Goal: Entertainment & Leisure: Browse casually

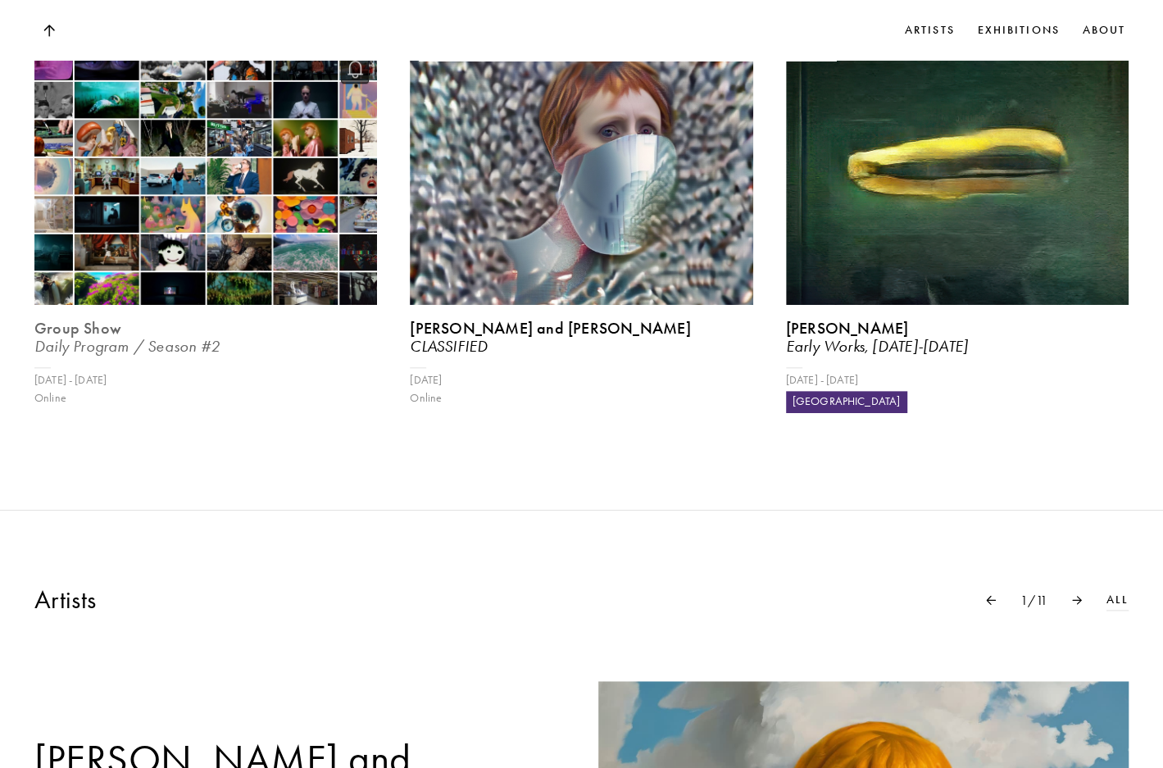
scroll to position [897, 12]
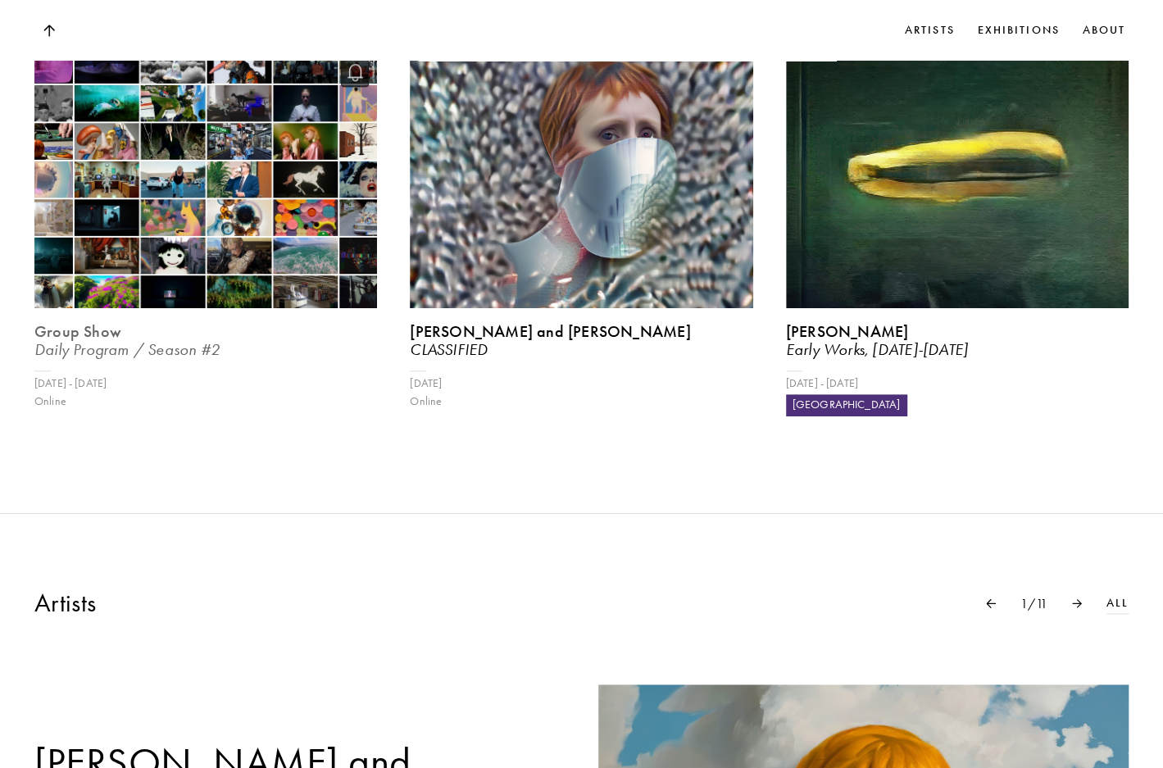
click at [206, 229] on img at bounding box center [205, 179] width 353 height 265
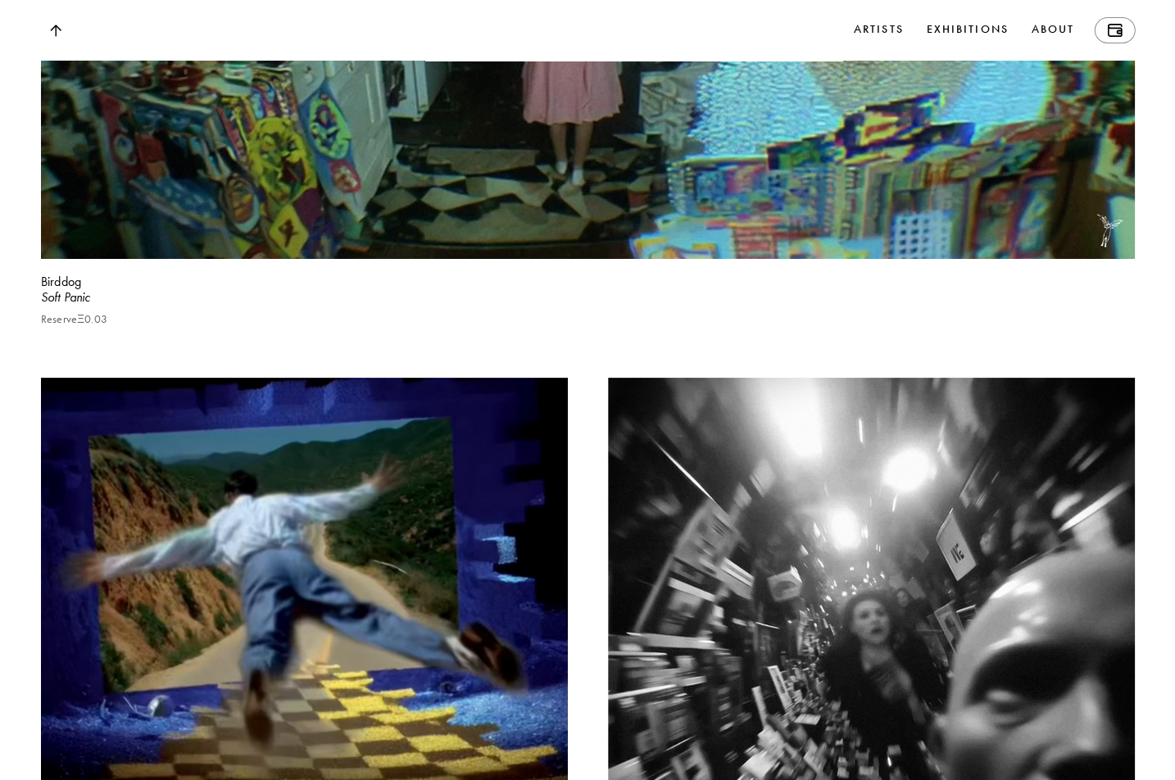
scroll to position [7035, 0]
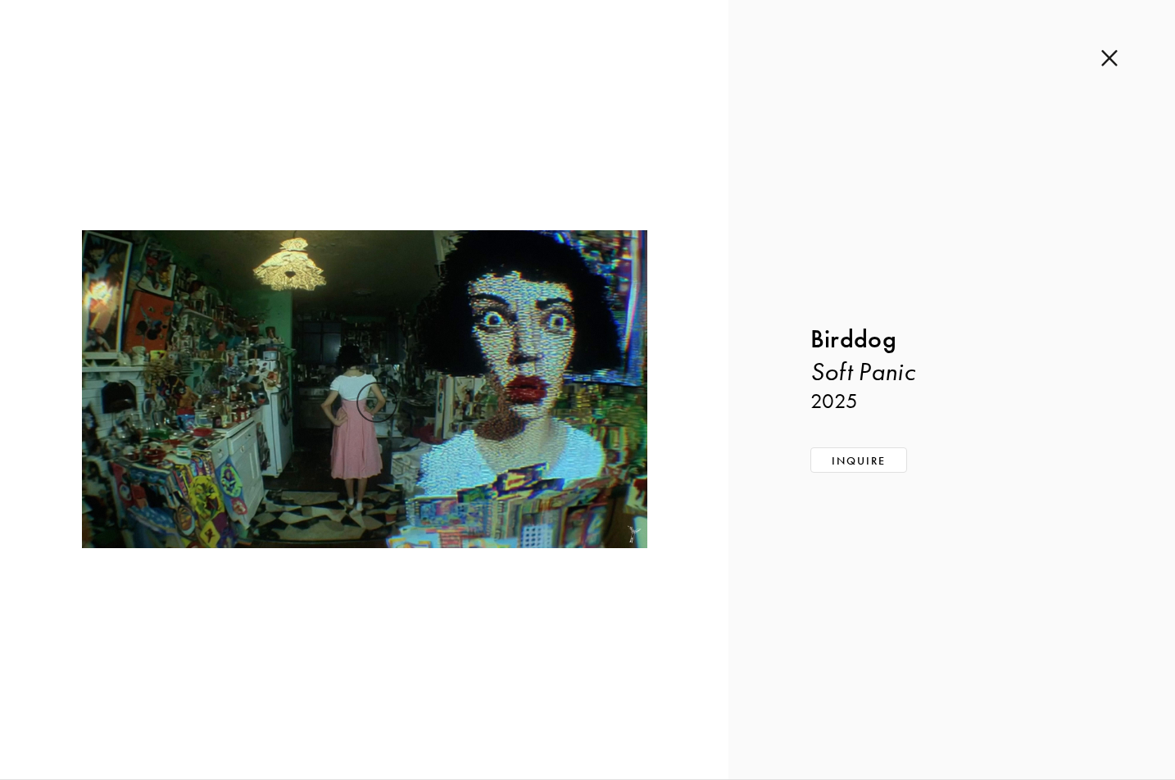
click at [1113, 52] on img at bounding box center [1109, 58] width 16 height 18
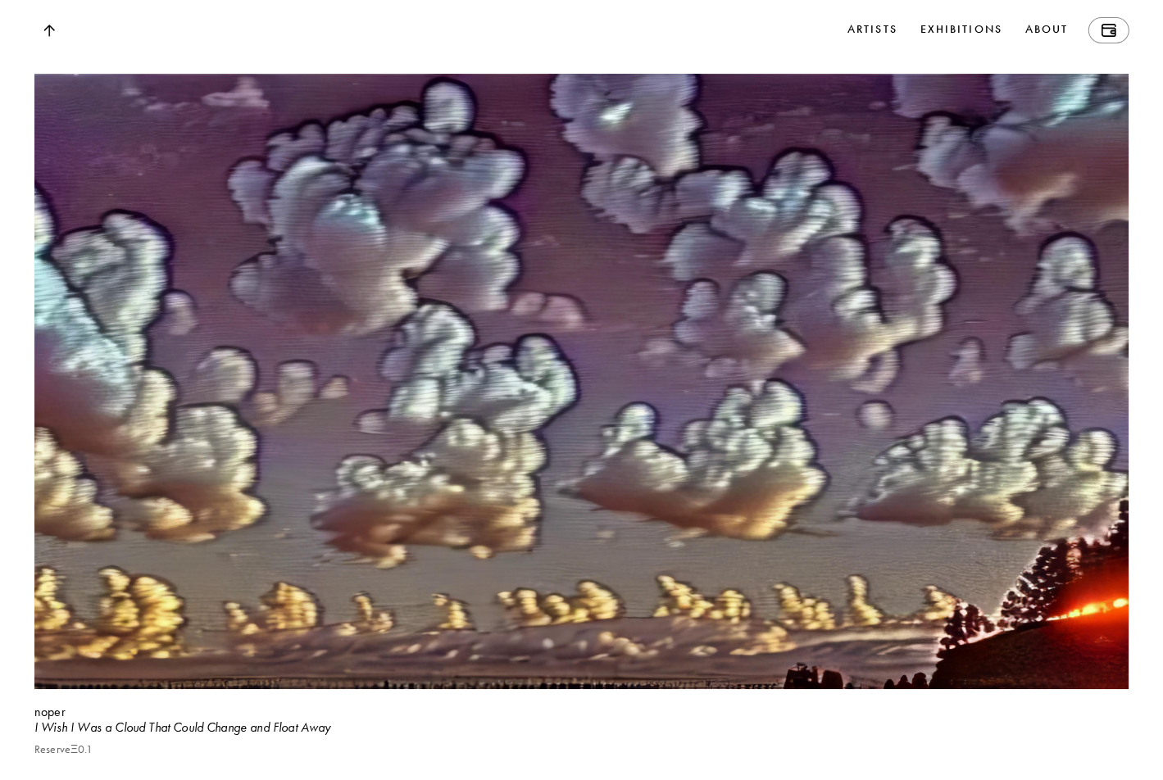
scroll to position [2170, 0]
